Goal: Use online tool/utility: Utilize a website feature to perform a specific function

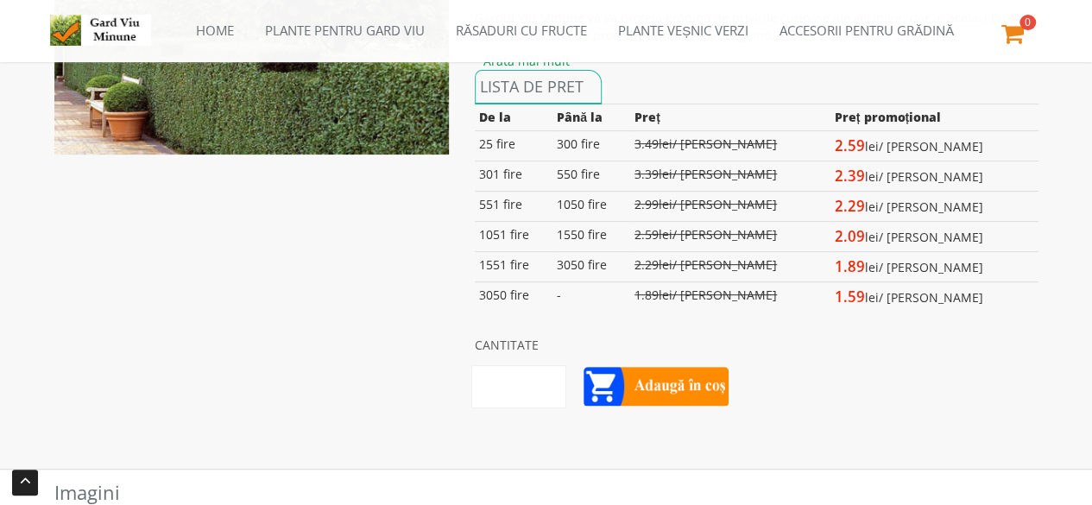
scroll to position [195, 0]
drag, startPoint x: 482, startPoint y: 142, endPoint x: 542, endPoint y: 142, distance: 60.4
click at [542, 142] on td "25 fire" at bounding box center [514, 147] width 78 height 30
click at [1012, 140] on td "2.59 lei/ răsad" at bounding box center [934, 147] width 208 height 30
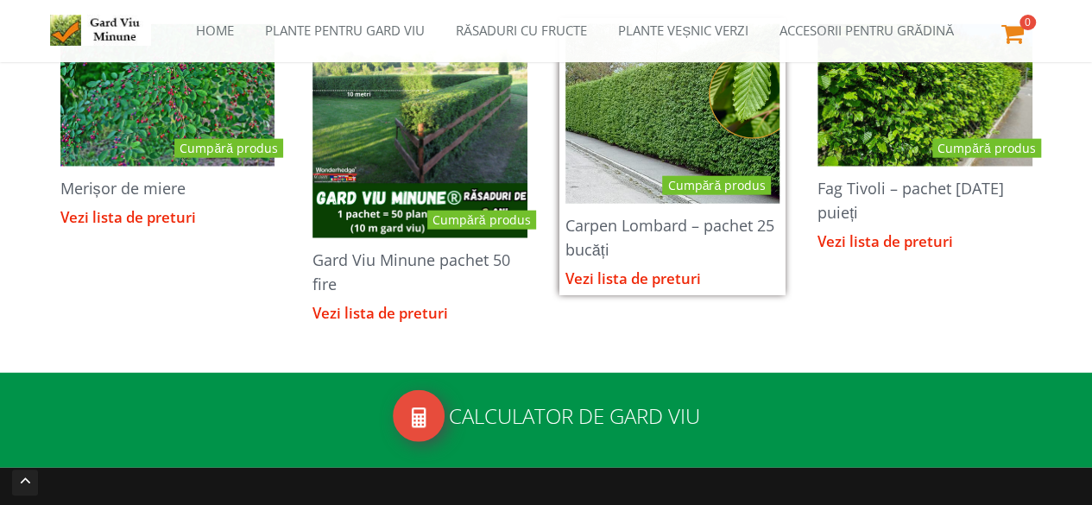
scroll to position [1954, 0]
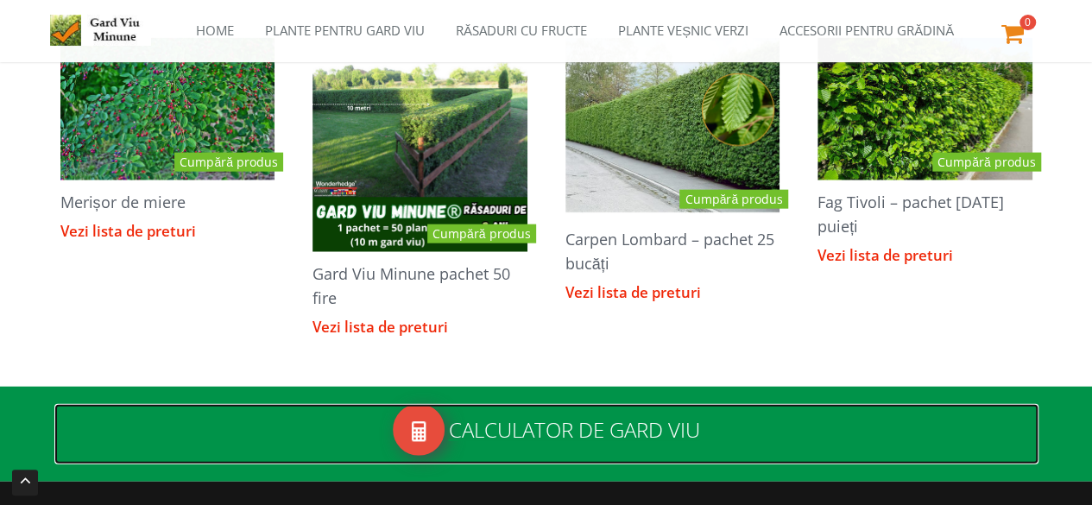
click at [455, 419] on h2 "Calculator de gard viu" at bounding box center [546, 434] width 984 height 60
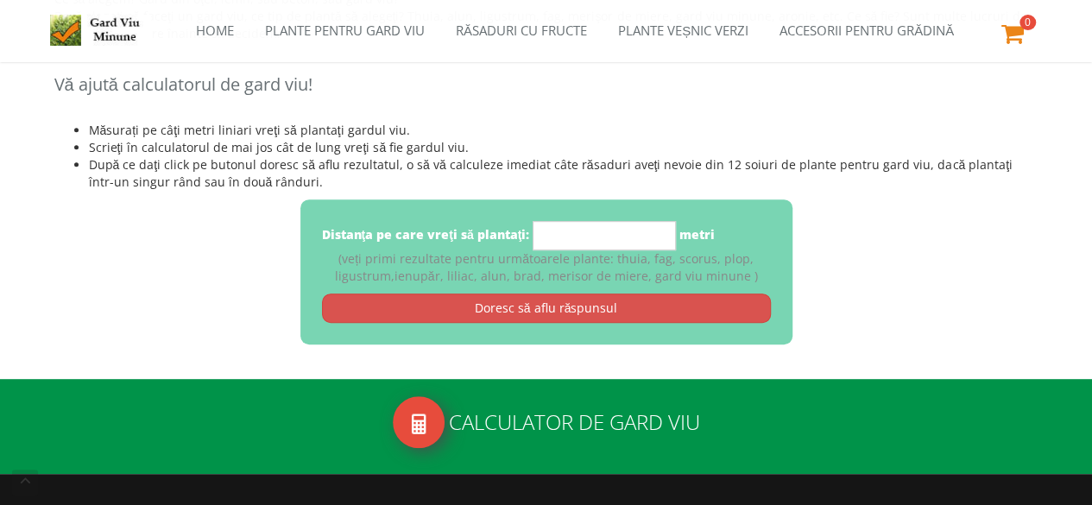
scroll to position [297, 0]
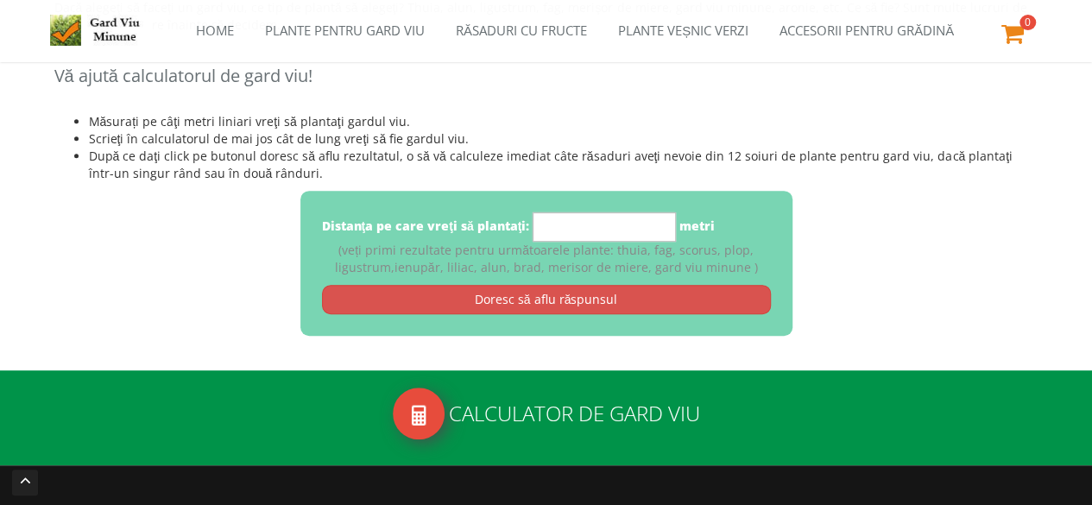
drag, startPoint x: 520, startPoint y: 230, endPoint x: 221, endPoint y: 233, distance: 298.7
click at [221, 233] on div "Distanţa pe care vreţi să plantaţi: * metri (veți primi rezultate pentru următo…" at bounding box center [546, 263] width 984 height 145
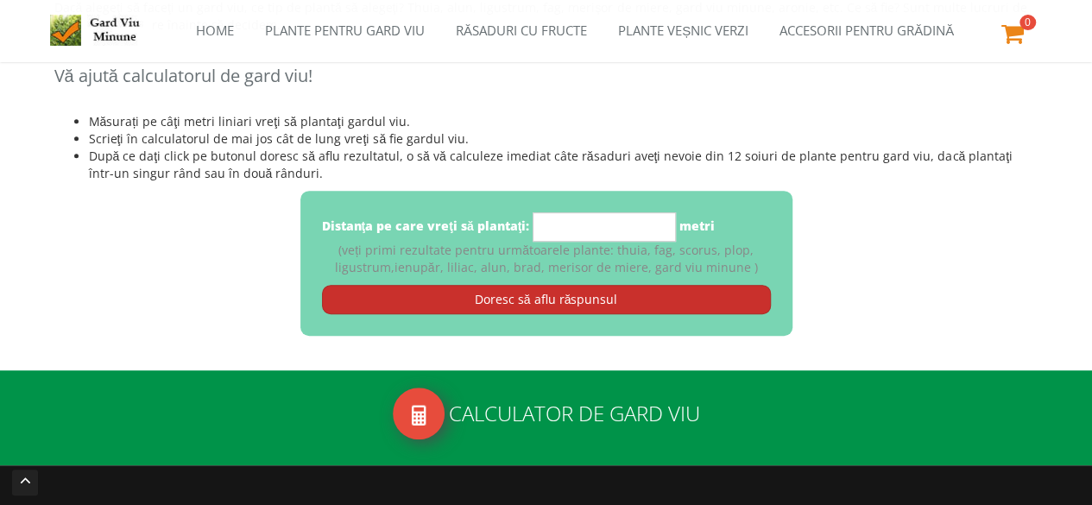
click at [445, 306] on link "Doresc să aflu răspunsul" at bounding box center [546, 299] width 449 height 29
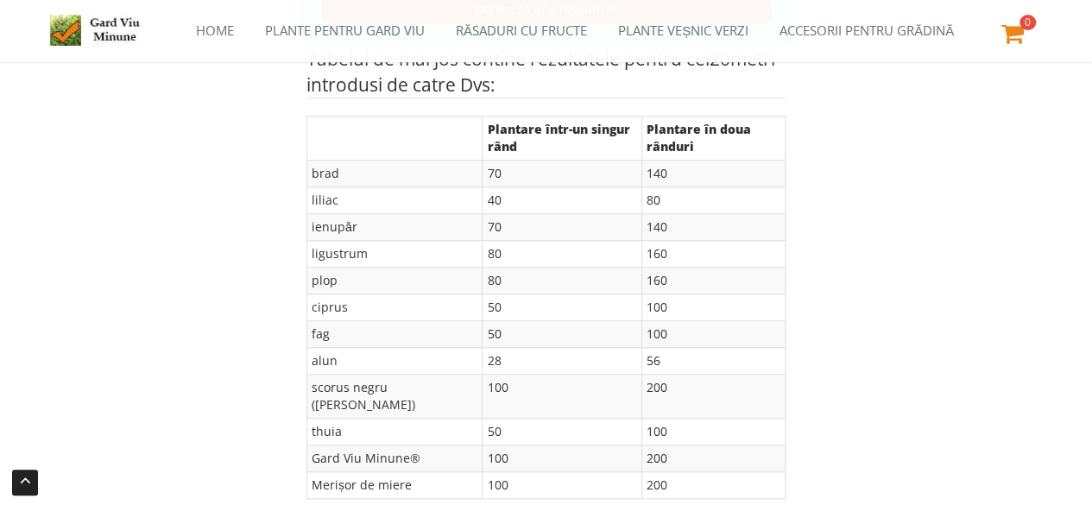
scroll to position [596, 0]
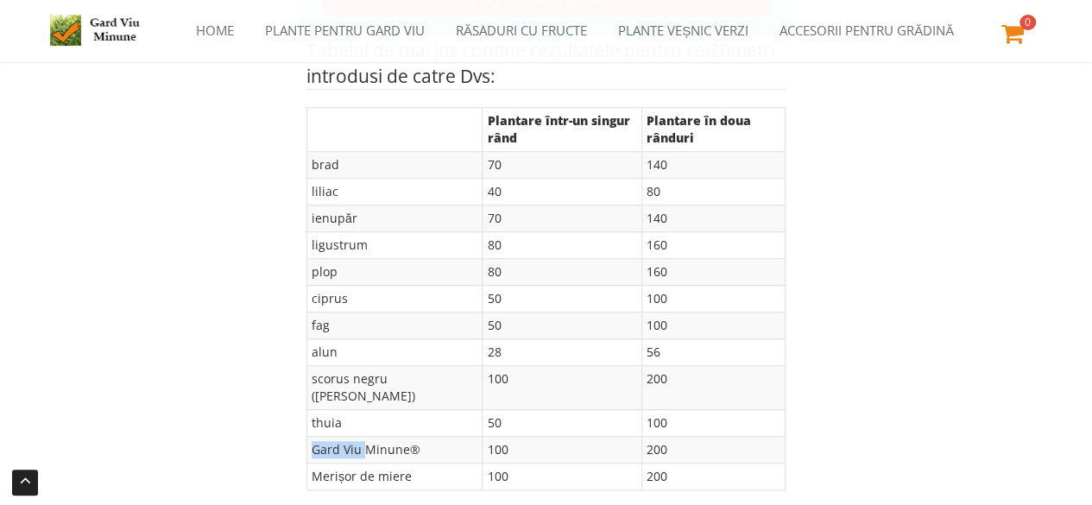
drag, startPoint x: 432, startPoint y: 404, endPoint x: 725, endPoint y: 395, distance: 293.7
click at [725, 395] on tbody "brad 70 140 liliac 40 80 ienupăr 70 140 ligustrum 80 160 plop 80 160 ciprus 50" at bounding box center [546, 321] width 478 height 338
click at [483, 437] on td "100" at bounding box center [562, 450] width 159 height 27
click at [660, 437] on td "200" at bounding box center [712, 450] width 143 height 27
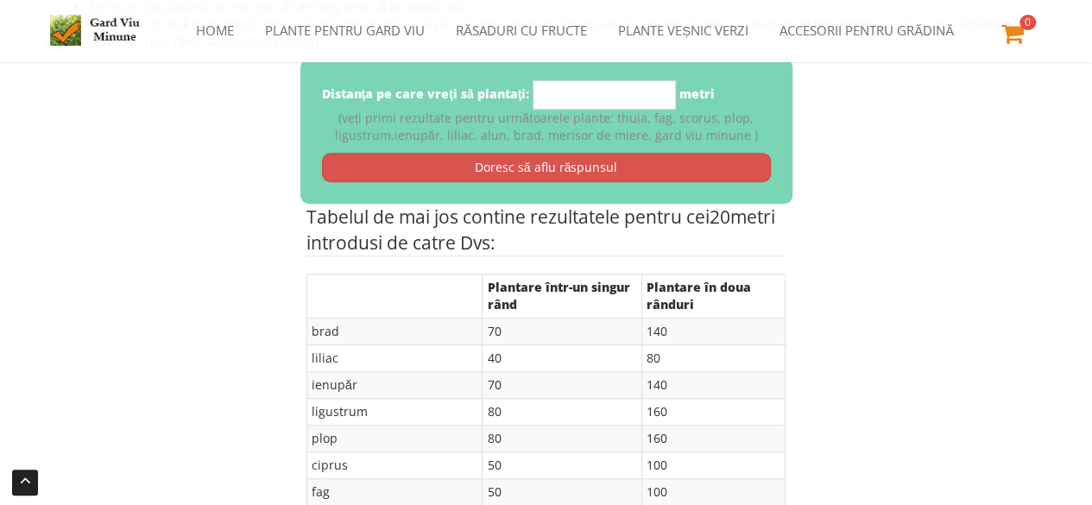
scroll to position [428, 0]
drag, startPoint x: 609, startPoint y: 94, endPoint x: 380, endPoint y: 88, distance: 228.8
click at [380, 88] on div "Distanţa pe care vreţi să plantaţi: ** metri" at bounding box center [519, 95] width 394 height 29
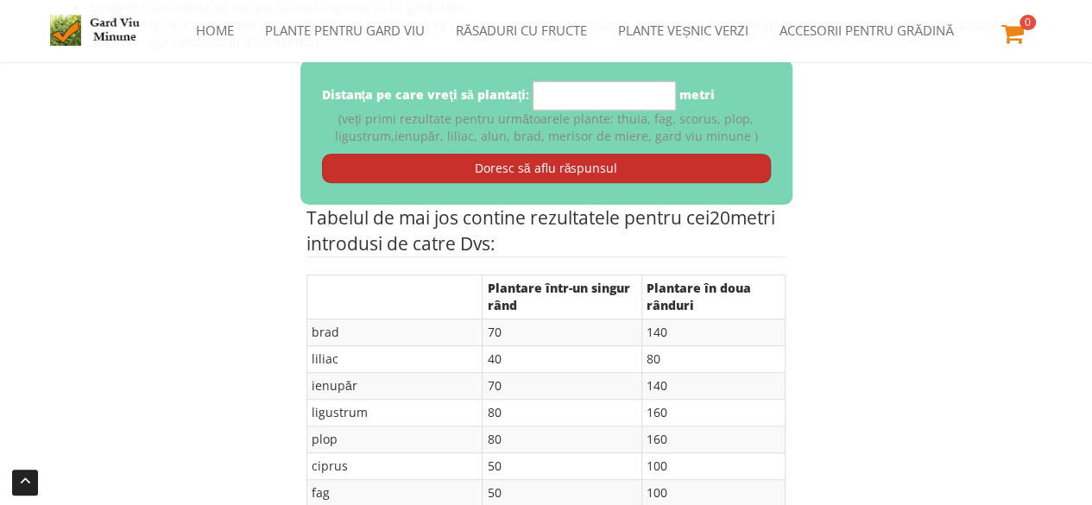
type input "*"
click at [537, 175] on link "Doresc să aflu răspunsul" at bounding box center [546, 168] width 449 height 29
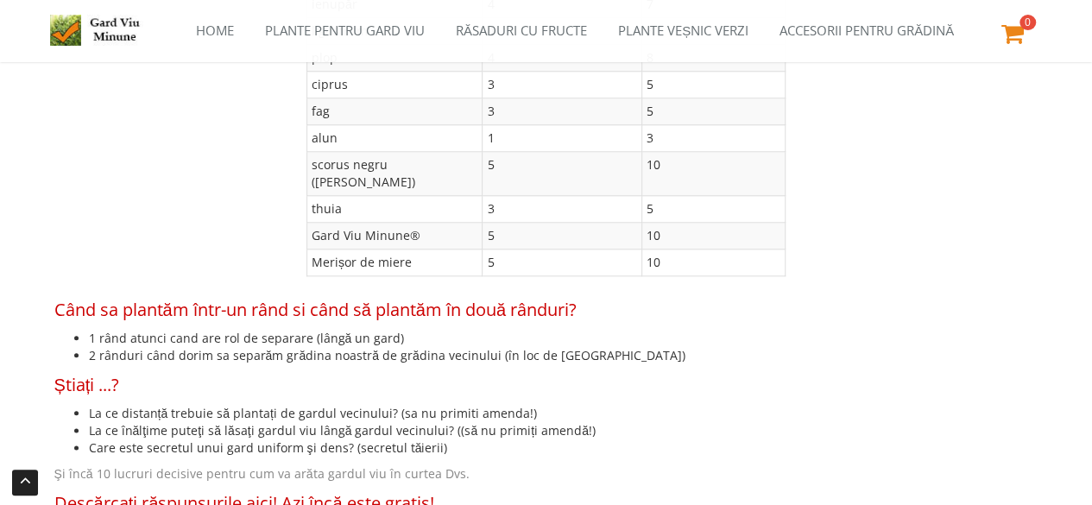
scroll to position [811, 0]
drag, startPoint x: 442, startPoint y: 196, endPoint x: 423, endPoint y: 193, distance: 19.3
click at [423, 222] on tr "Gard Viu Minune® 5 10" at bounding box center [546, 235] width 478 height 27
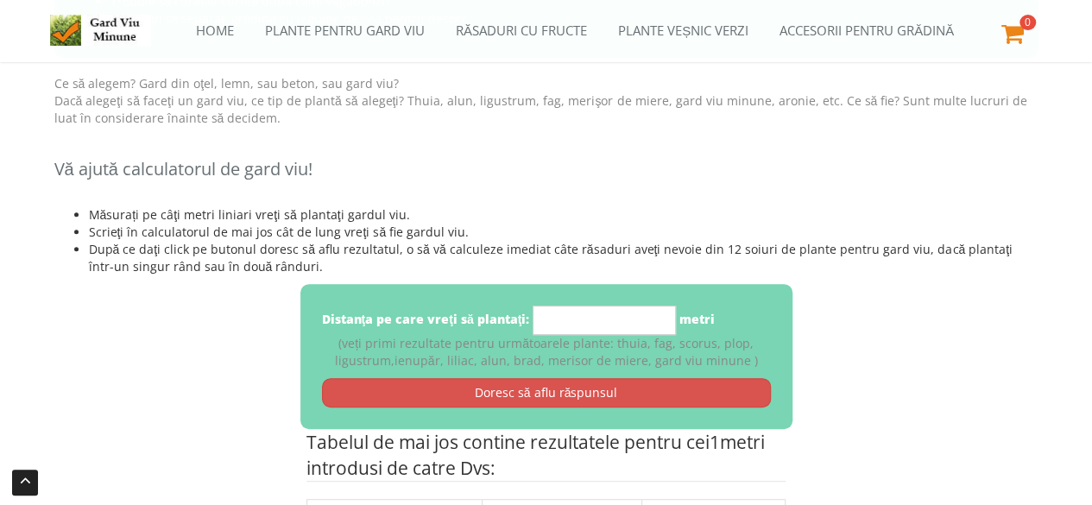
scroll to position [0, 0]
